Goal: Task Accomplishment & Management: Manage account settings

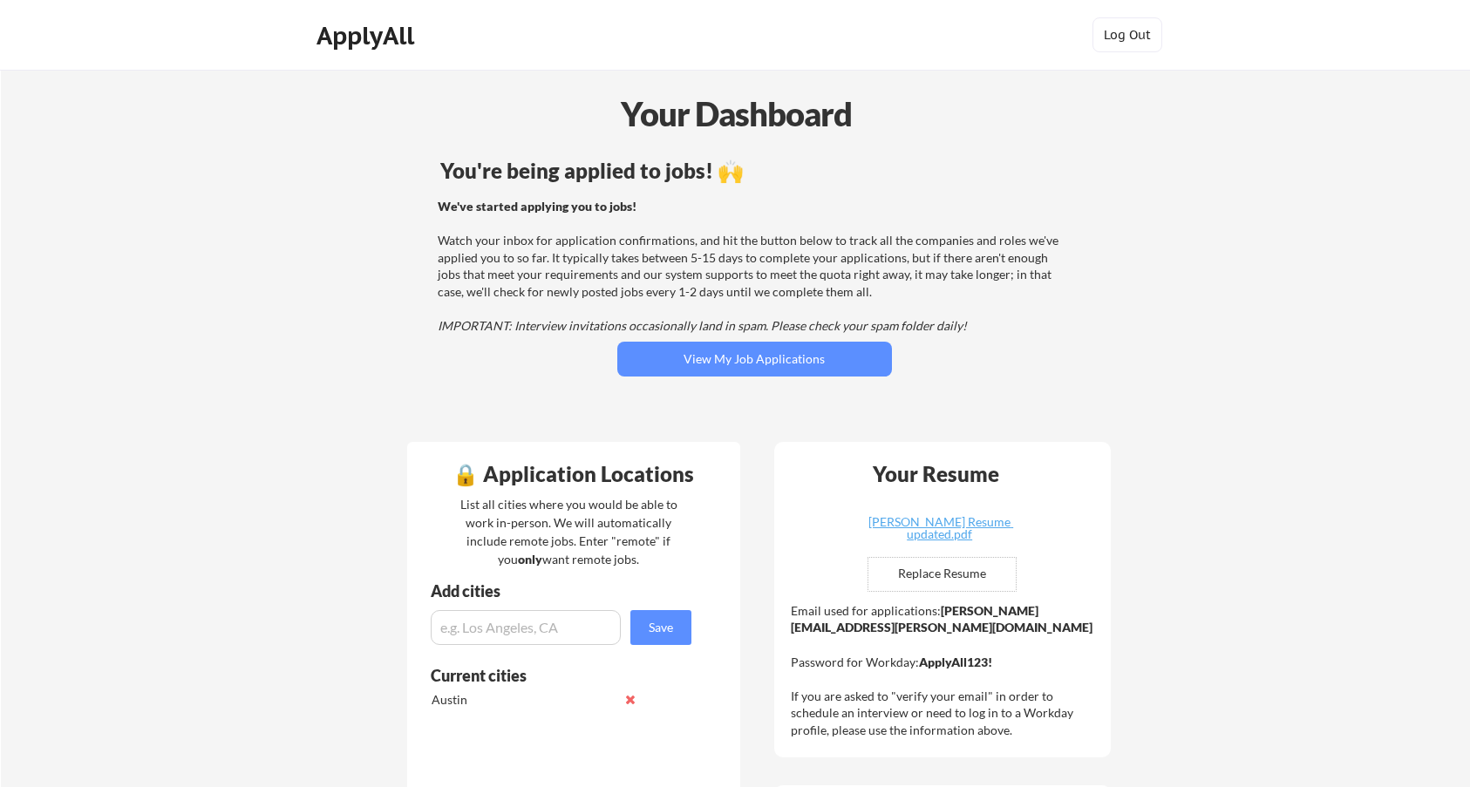
click at [749, 340] on div "You're being applied to jobs! 🙌 We've started applying you to jobs! Watch your …" at bounding box center [755, 291] width 704 height 278
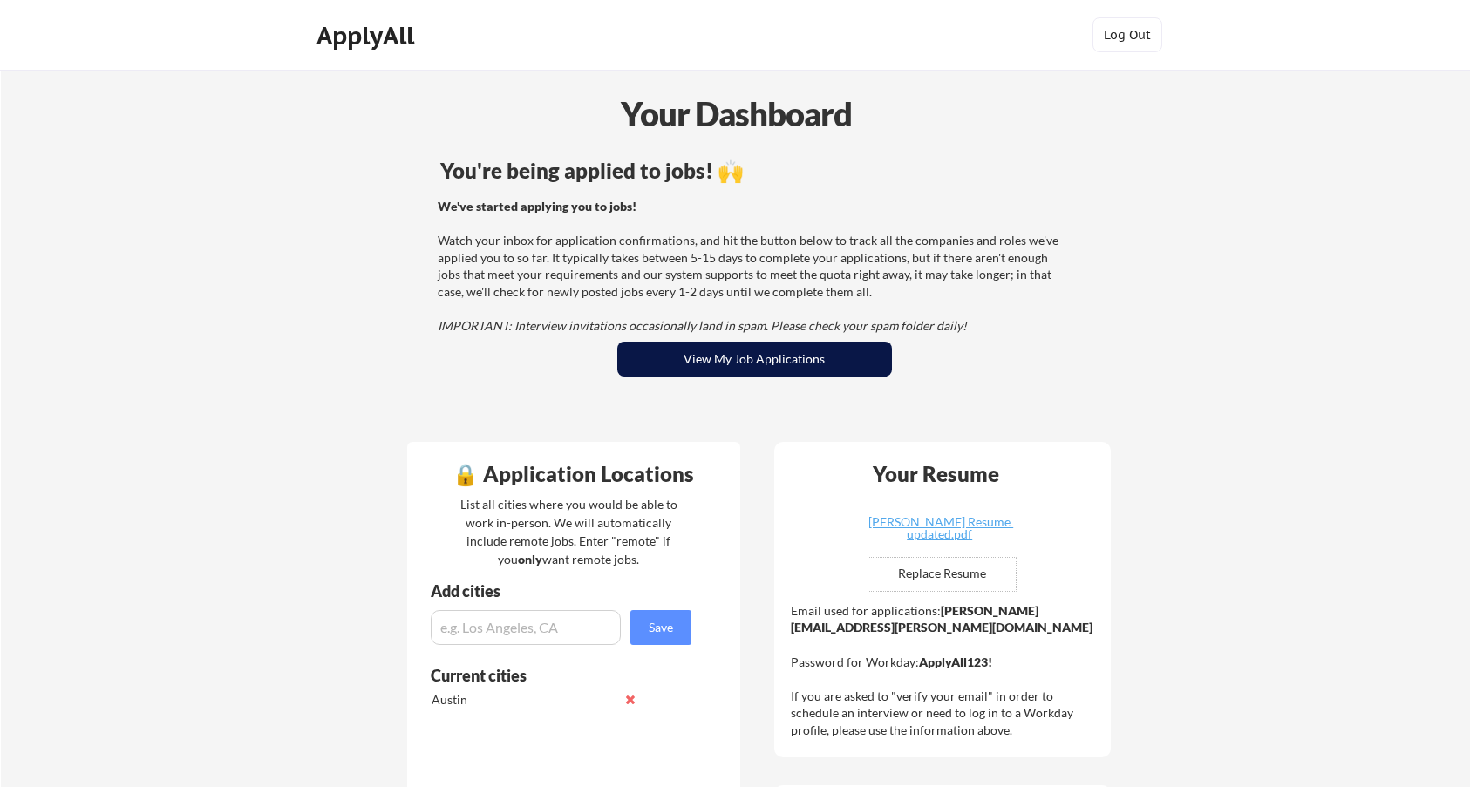
click at [747, 355] on button "View My Job Applications" at bounding box center [754, 359] width 275 height 35
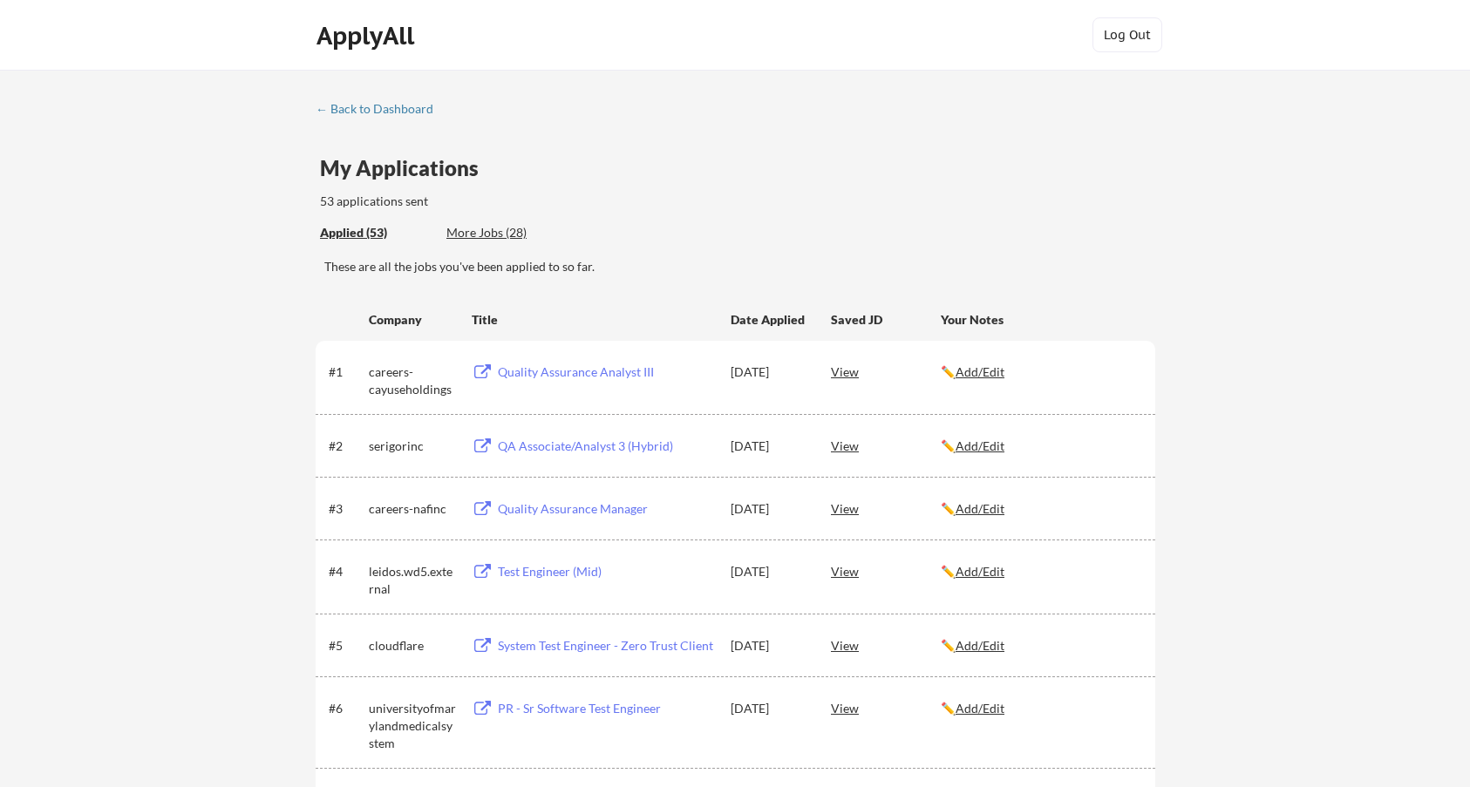
click at [674, 260] on div "These are all the jobs you've been applied to so far." at bounding box center [739, 266] width 831 height 17
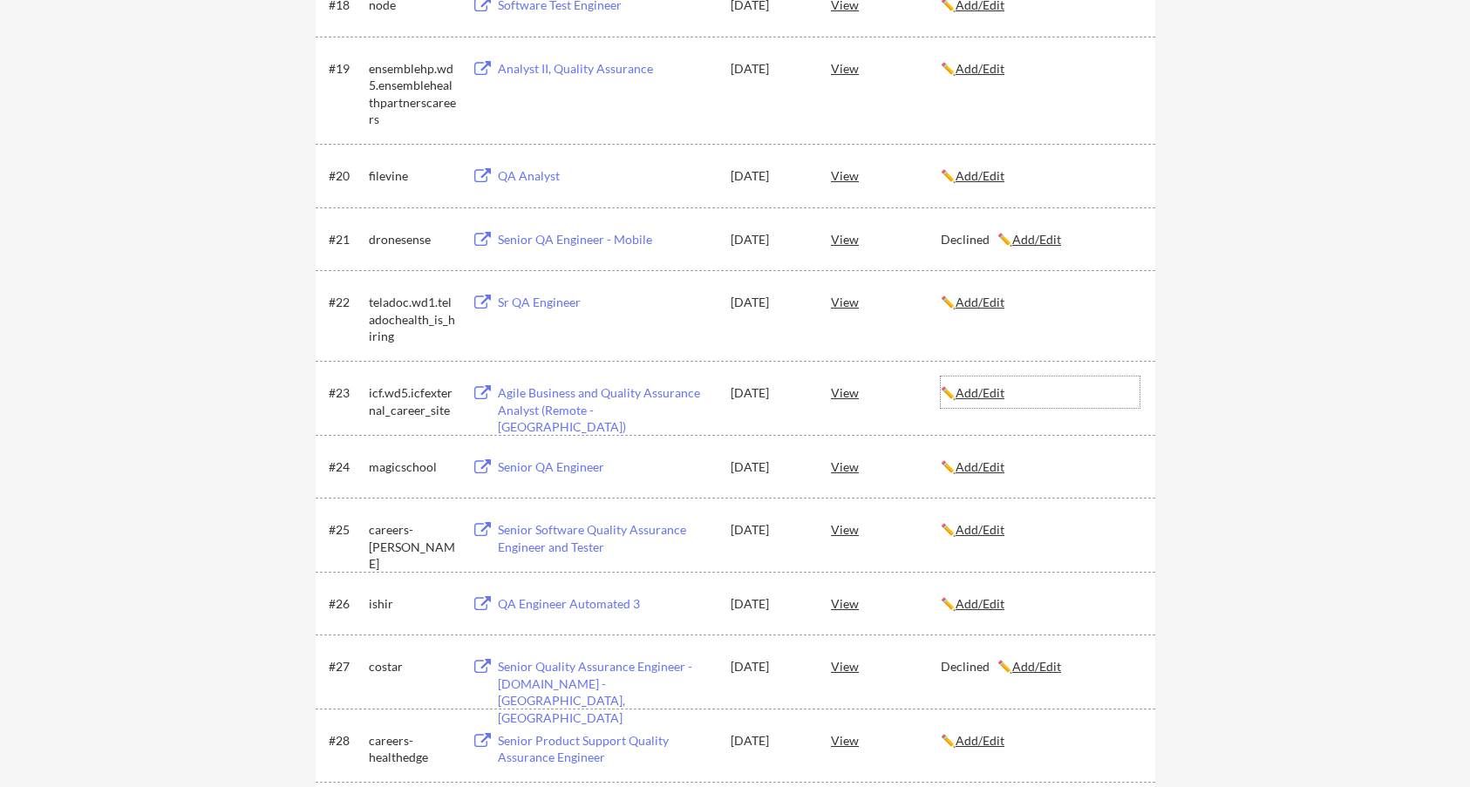
click at [1000, 390] on u "Add/Edit" at bounding box center [979, 392] width 49 height 15
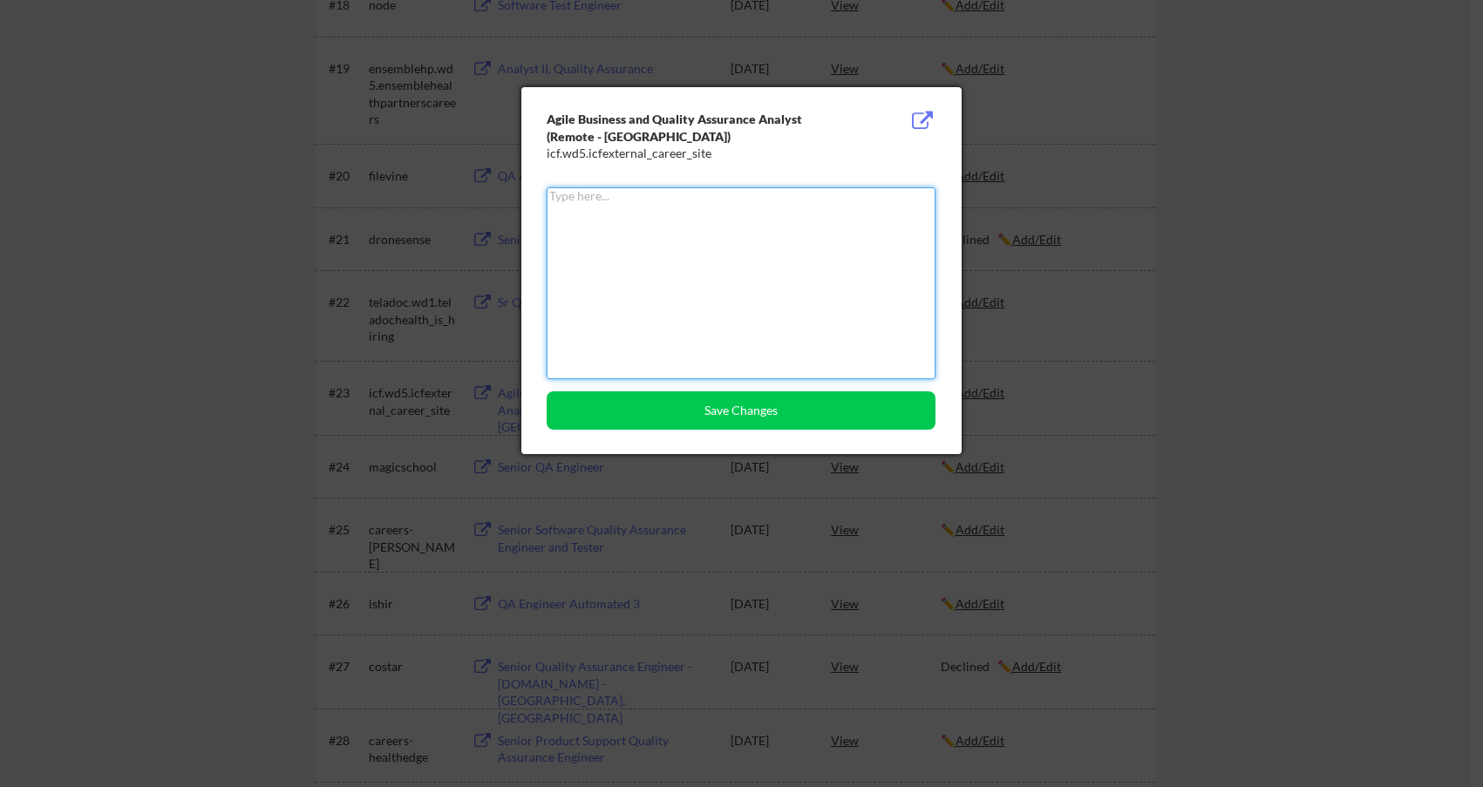
click at [756, 257] on textarea at bounding box center [741, 283] width 389 height 192
type textarea "declined"
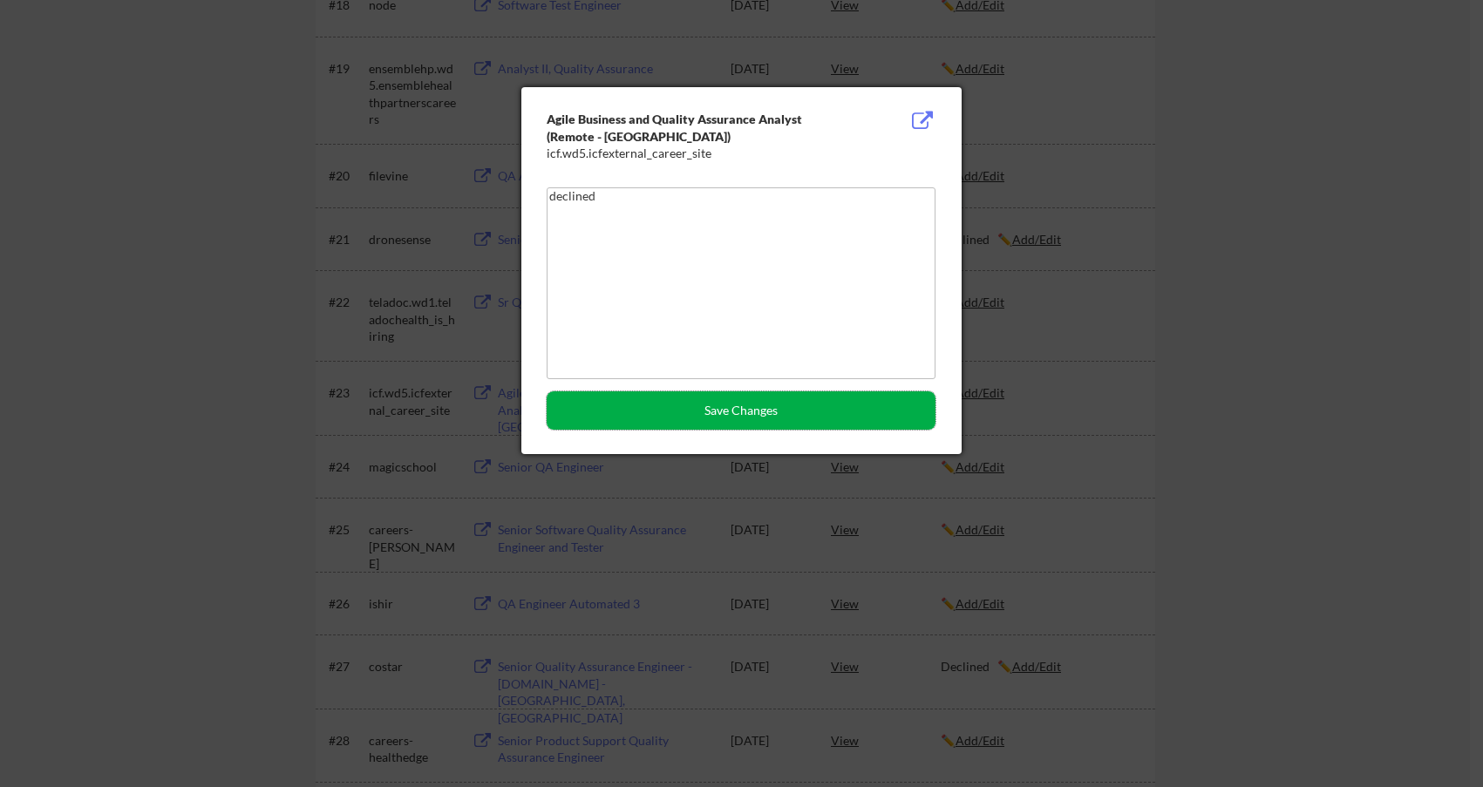
click at [771, 421] on button "Save Changes" at bounding box center [741, 410] width 389 height 38
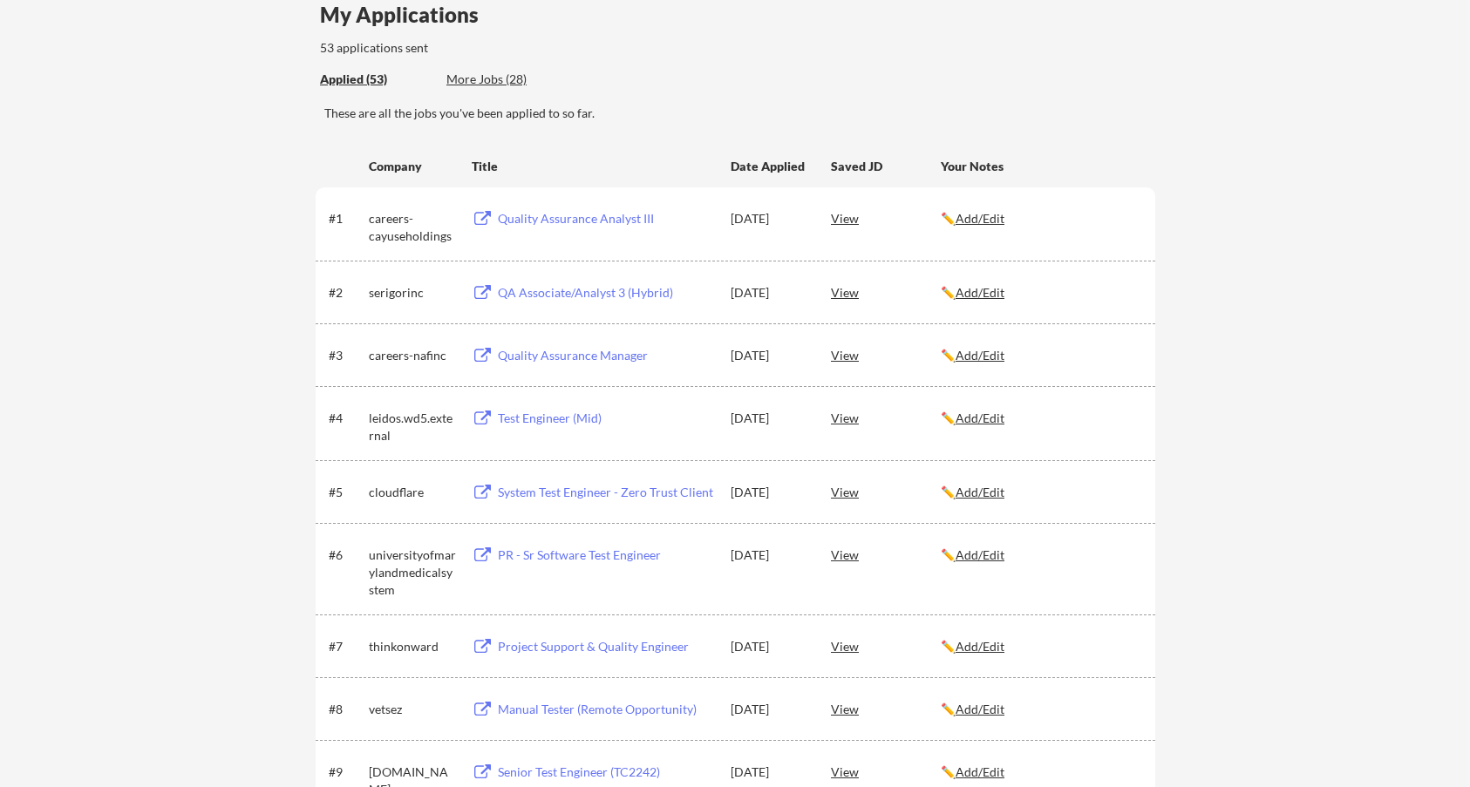
scroll to position [0, 0]
